Goal: Information Seeking & Learning: Learn about a topic

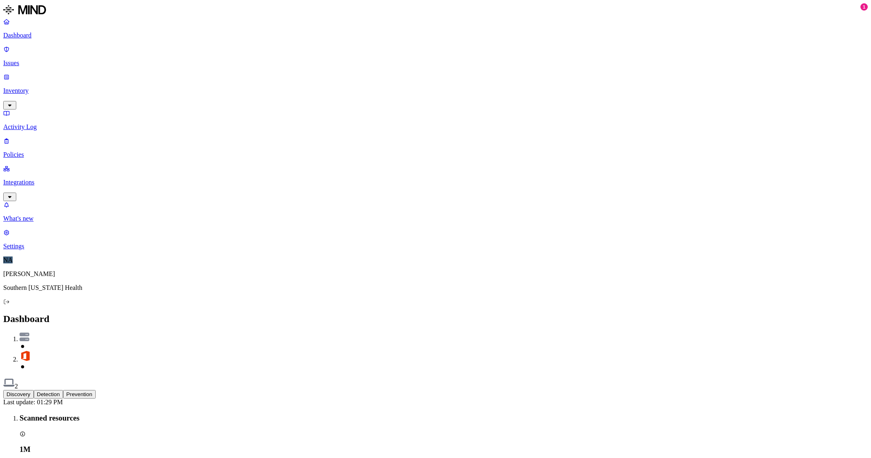
click at [63, 390] on button "Detection" at bounding box center [48, 394] width 29 height 9
click at [34, 390] on button "Discovery" at bounding box center [18, 394] width 31 height 9
click at [29, 332] on img at bounding box center [25, 336] width 10 height 9
click at [63, 390] on button "Detection" at bounding box center [48, 394] width 29 height 9
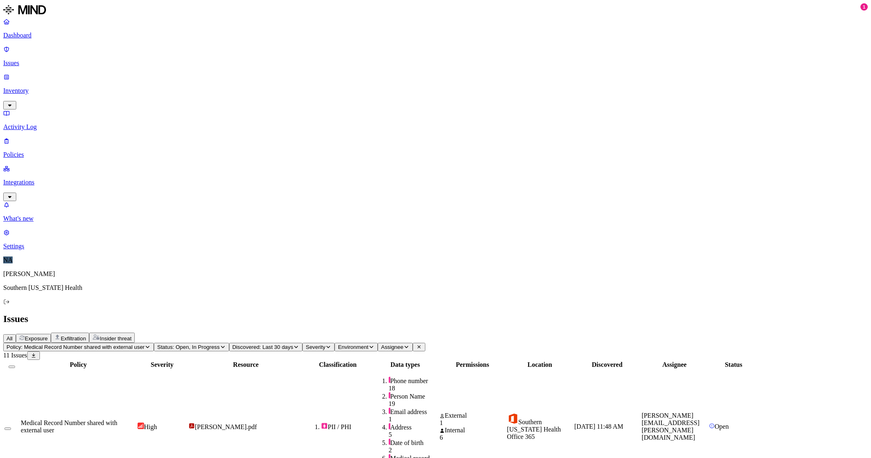
click at [117, 419] on span "Medical Record Number shared with external user" at bounding box center [69, 426] width 96 height 14
click at [34, 37] on p "Dashboard" at bounding box center [435, 35] width 864 height 7
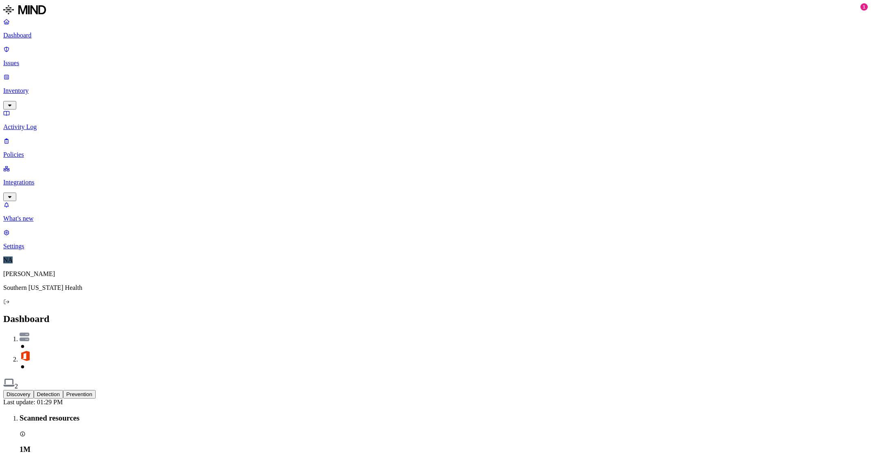
click at [32, 59] on p "Issues" at bounding box center [435, 62] width 864 height 7
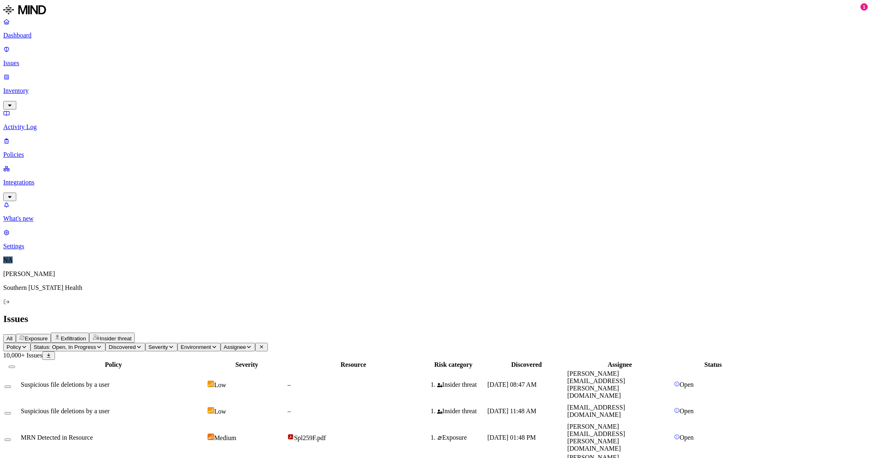
click at [35, 31] on link "Dashboard" at bounding box center [435, 28] width 864 height 21
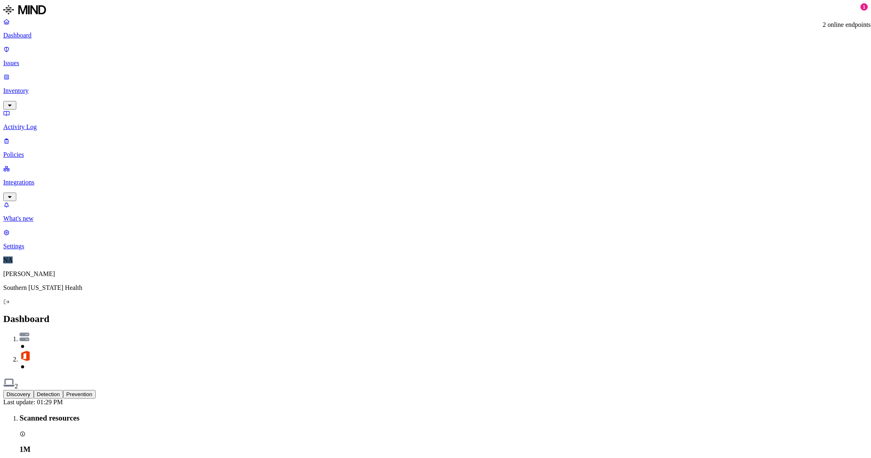
click at [15, 377] on img at bounding box center [8, 382] width 11 height 11
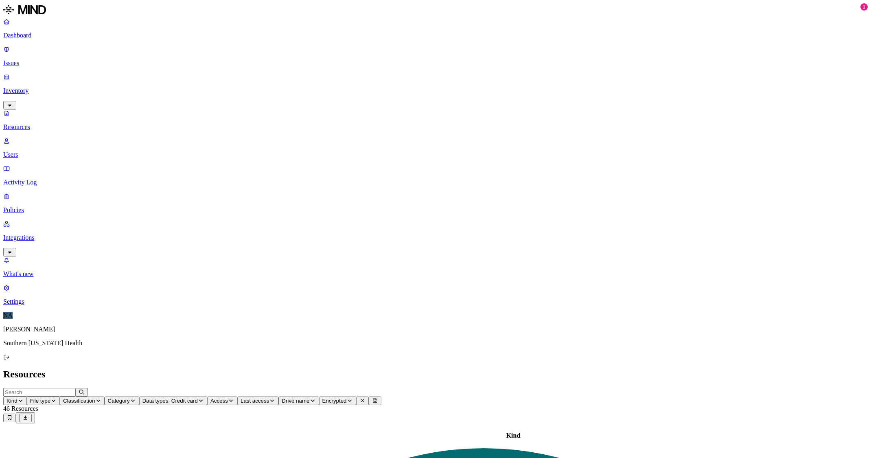
click at [703, 167] on icon at bounding box center [700, 168] width 3 height 3
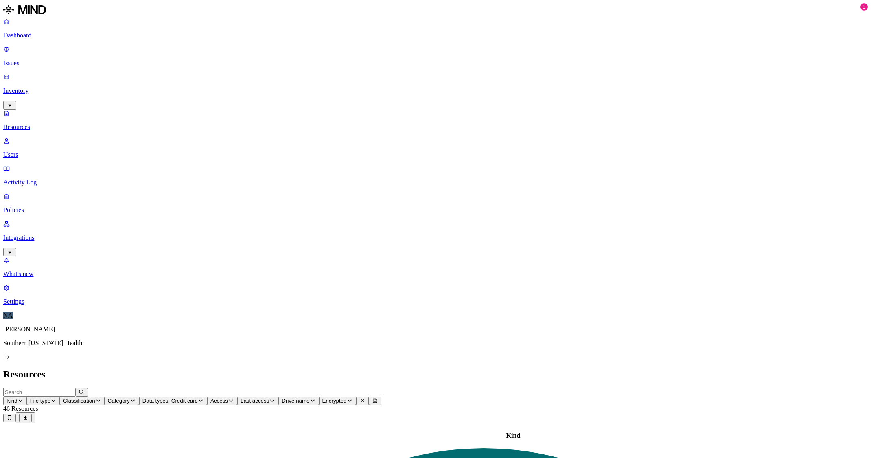
click at [35, 32] on p "Dashboard" at bounding box center [435, 35] width 864 height 7
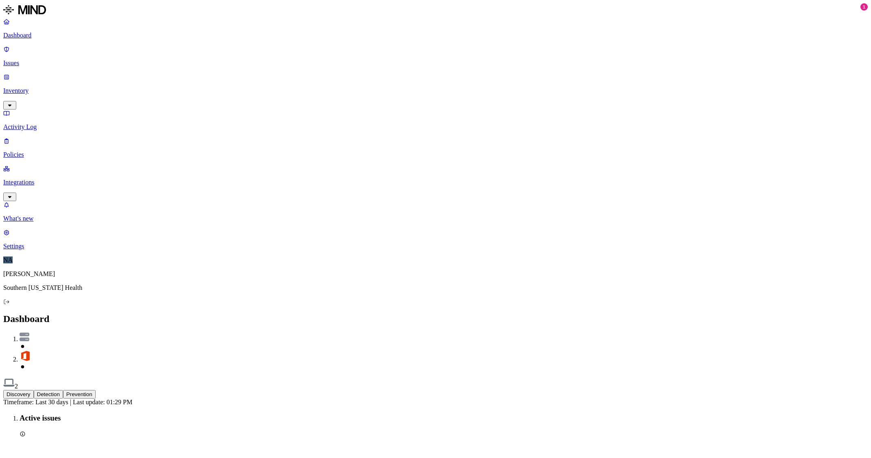
click at [63, 390] on button "Detection" at bounding box center [48, 394] width 29 height 9
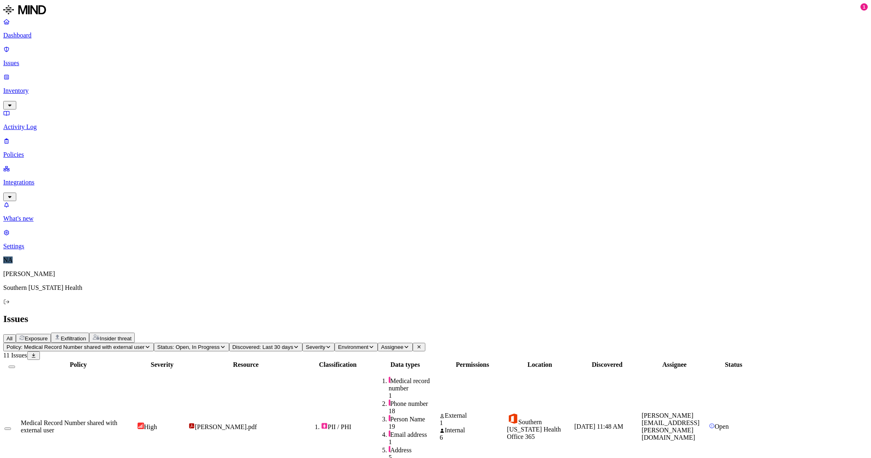
drag, startPoint x: 727, startPoint y: 310, endPoint x: 768, endPoint y: 307, distance: 41.6
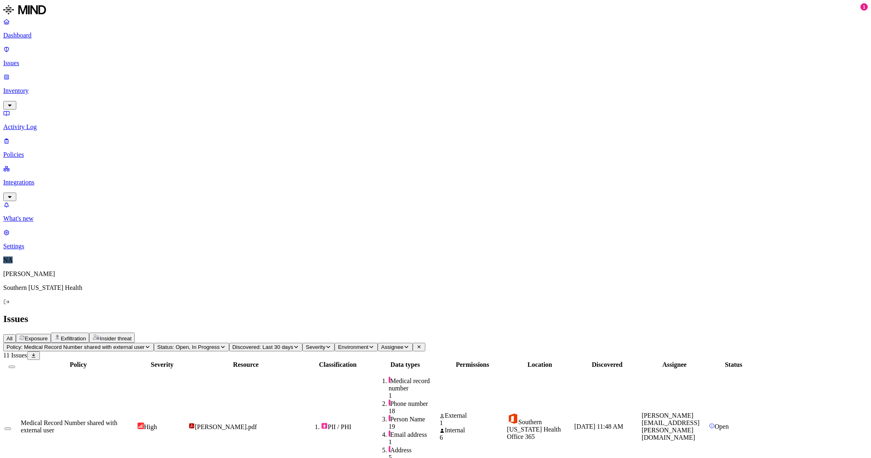
drag, startPoint x: 768, startPoint y: 307, endPoint x: 812, endPoint y: 322, distance: 45.9
drag, startPoint x: 801, startPoint y: 324, endPoint x: 728, endPoint y: 325, distance: 73.2
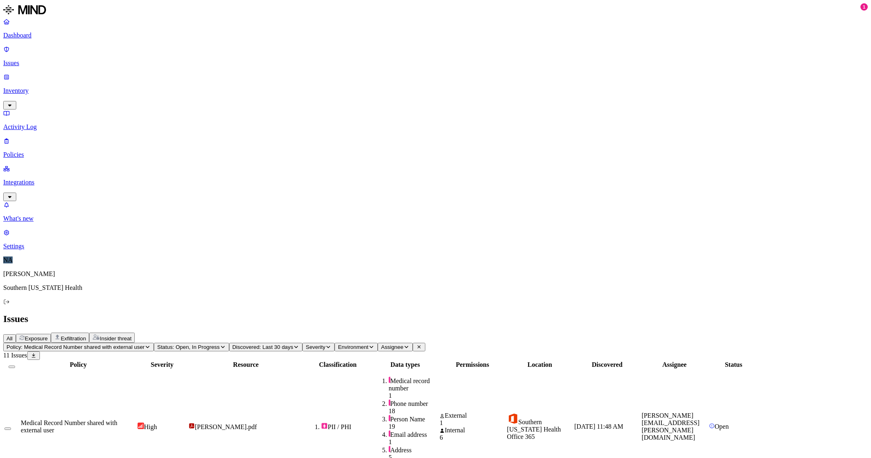
drag, startPoint x: 728, startPoint y: 325, endPoint x: 823, endPoint y: 309, distance: 96.1
click at [131, 335] on span "Insider threat" at bounding box center [116, 338] width 32 height 6
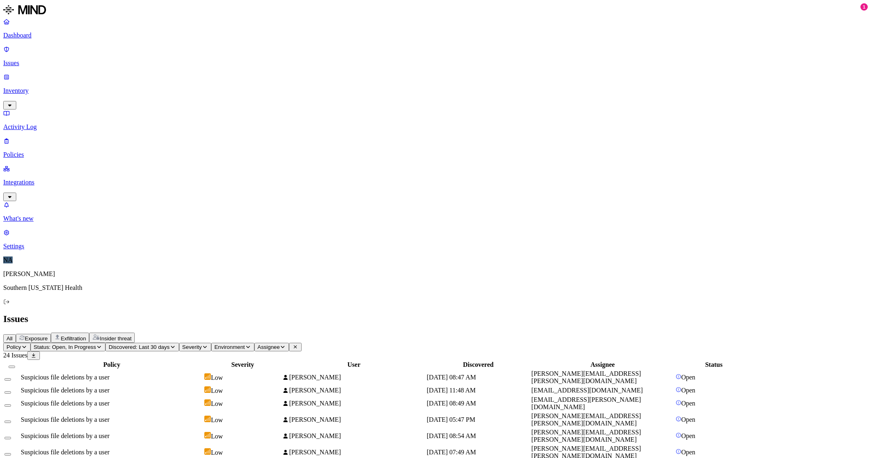
click at [109, 373] on span "Suspicious file deletions by a user" at bounding box center [65, 376] width 89 height 7
click at [48, 335] on span "Exposure" at bounding box center [36, 338] width 23 height 6
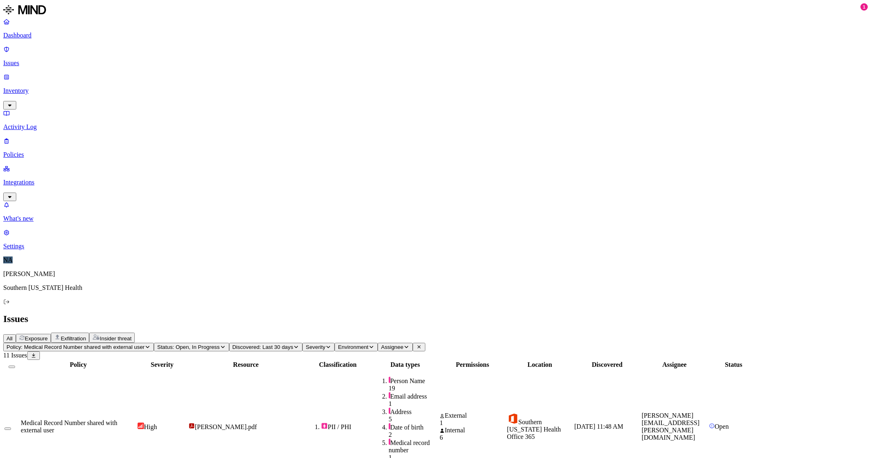
drag, startPoint x: 726, startPoint y: 341, endPoint x: 799, endPoint y: 342, distance: 72.8
drag, startPoint x: 799, startPoint y: 342, endPoint x: 818, endPoint y: 345, distance: 19.8
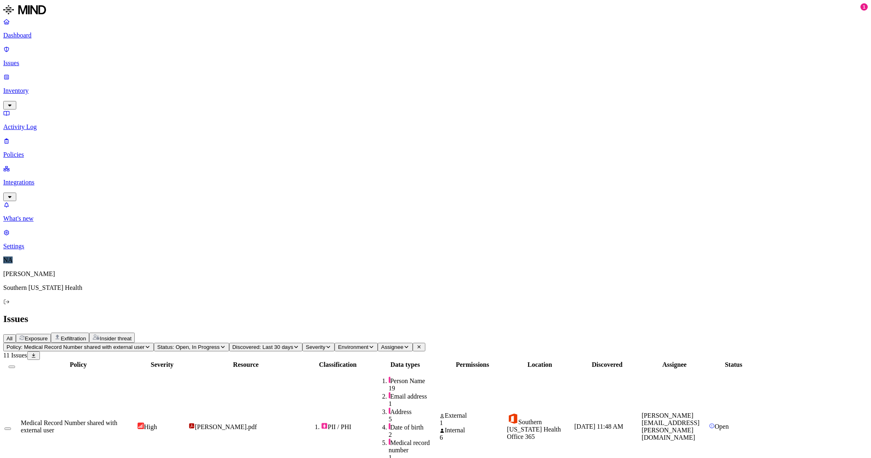
drag, startPoint x: 22, startPoint y: 32, endPoint x: 88, endPoint y: 50, distance: 69.0
click at [22, 32] on p "Dashboard" at bounding box center [435, 35] width 864 height 7
